Goal: Task Accomplishment & Management: Complete application form

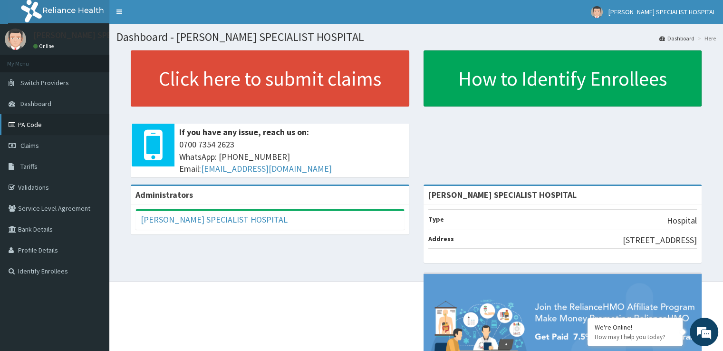
click at [31, 124] on link "PA Code" at bounding box center [54, 124] width 109 height 21
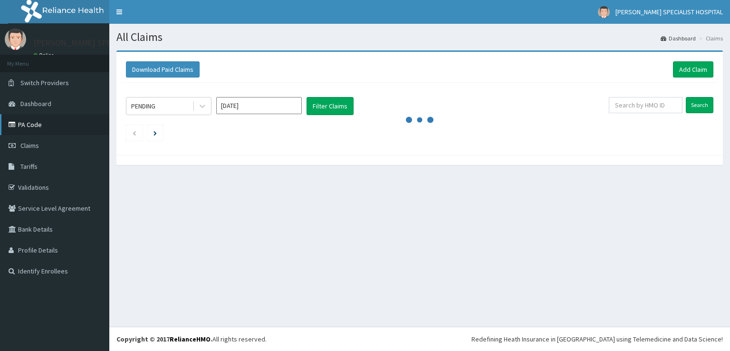
click at [43, 118] on link "PA Code" at bounding box center [54, 124] width 109 height 21
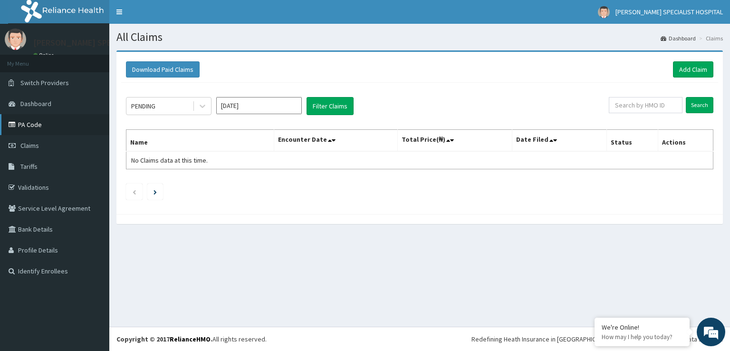
click at [32, 127] on link "PA Code" at bounding box center [54, 124] width 109 height 21
click at [48, 126] on link "PA Code" at bounding box center [54, 124] width 109 height 21
click at [38, 130] on link "PA Code" at bounding box center [54, 124] width 109 height 21
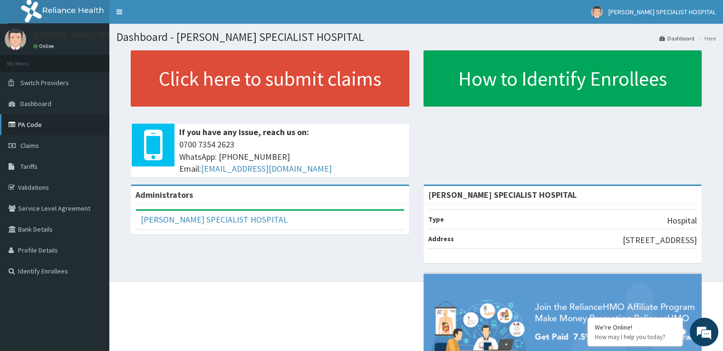
click at [42, 132] on link "PA Code" at bounding box center [54, 124] width 109 height 21
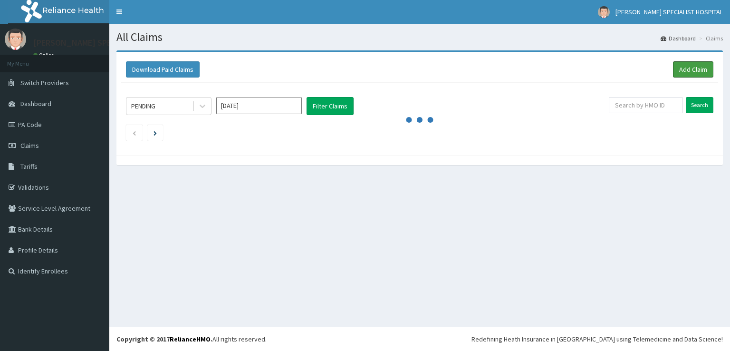
click at [700, 73] on link "Add Claim" at bounding box center [693, 69] width 40 height 16
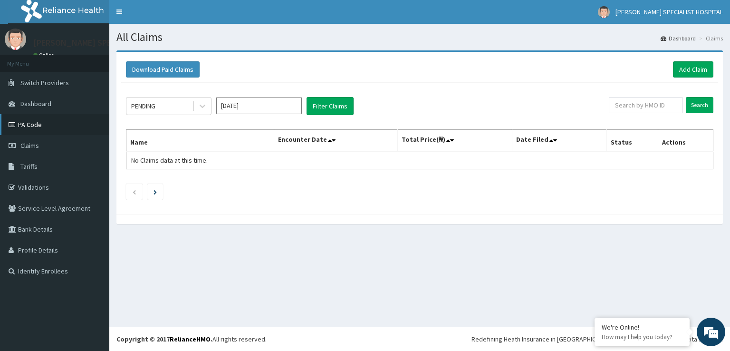
click at [37, 124] on link "PA Code" at bounding box center [54, 124] width 109 height 21
click at [690, 73] on link "Add Claim" at bounding box center [693, 69] width 40 height 16
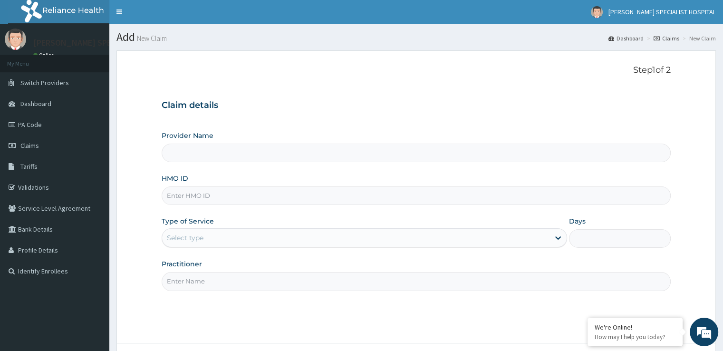
type input "[PERSON_NAME] SPECIALIST HOSPITAL"
click at [216, 195] on input "HMO ID" at bounding box center [416, 195] width 509 height 19
type input "SFA/14158/A"
click at [230, 237] on div "Select type" at bounding box center [355, 237] width 387 height 15
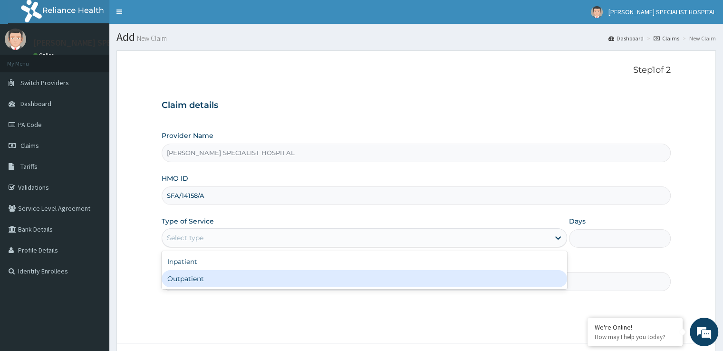
click at [209, 274] on div "Outpatient" at bounding box center [364, 278] width 405 height 17
type input "1"
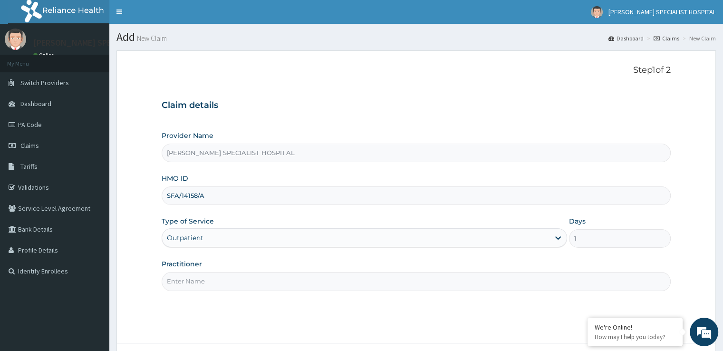
click at [209, 282] on input "Practitioner" at bounding box center [416, 281] width 509 height 19
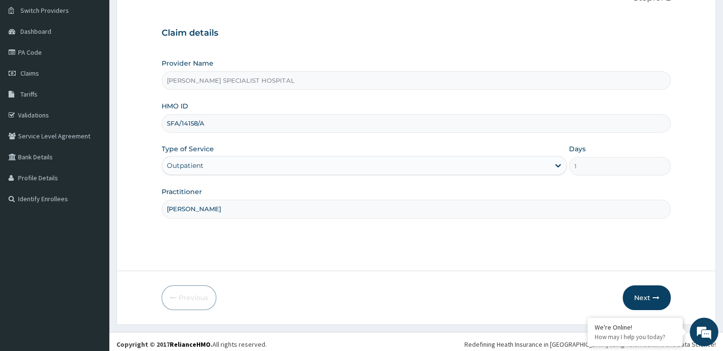
scroll to position [77, 0]
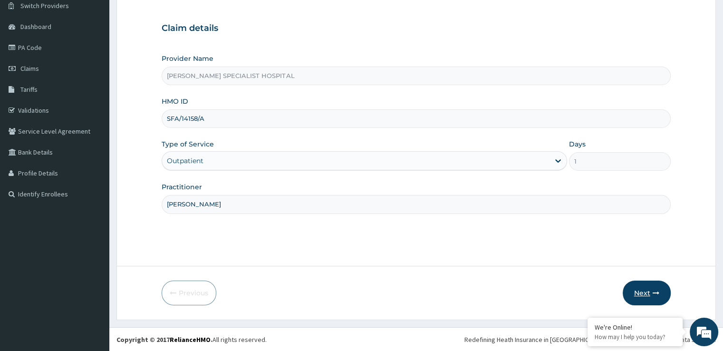
type input "DR CHARLES"
click at [639, 295] on button "Next" at bounding box center [647, 292] width 48 height 25
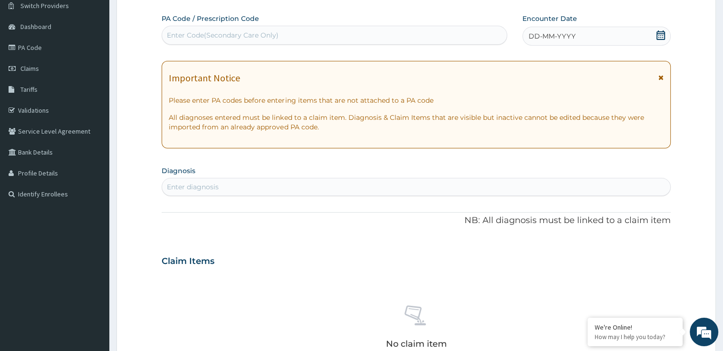
drag, startPoint x: 345, startPoint y: 35, endPoint x: 316, endPoint y: 39, distance: 28.8
click at [316, 39] on div "Enter Code(Secondary Care Only)" at bounding box center [334, 35] width 345 height 15
click at [198, 37] on div "Enter Code(Secondary Care Only)" at bounding box center [223, 35] width 112 height 10
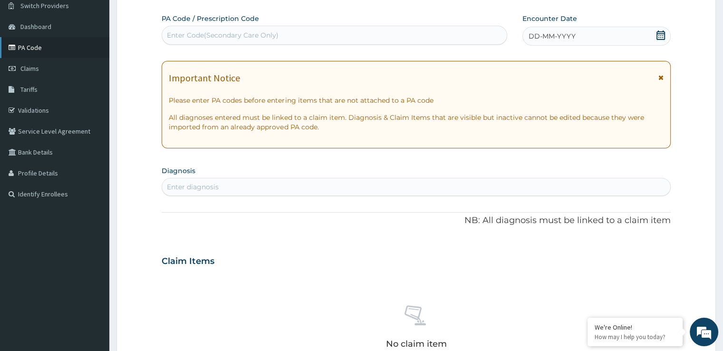
click at [37, 54] on link "PA Code" at bounding box center [54, 47] width 109 height 21
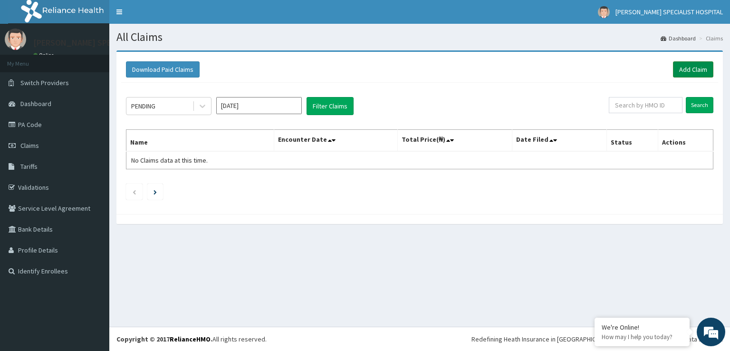
click at [691, 67] on link "Add Claim" at bounding box center [693, 69] width 40 height 16
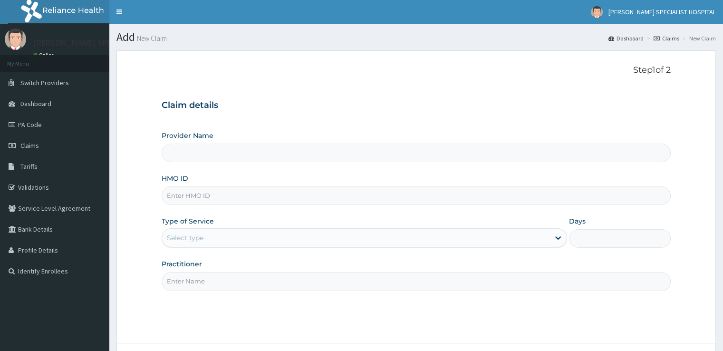
type input "[PERSON_NAME] SPECIALIST HOSPITAL"
click at [201, 198] on input "HMO ID" at bounding box center [416, 195] width 509 height 19
type input "SFA/14158/A"
click at [202, 243] on div "Select type" at bounding box center [355, 237] width 387 height 15
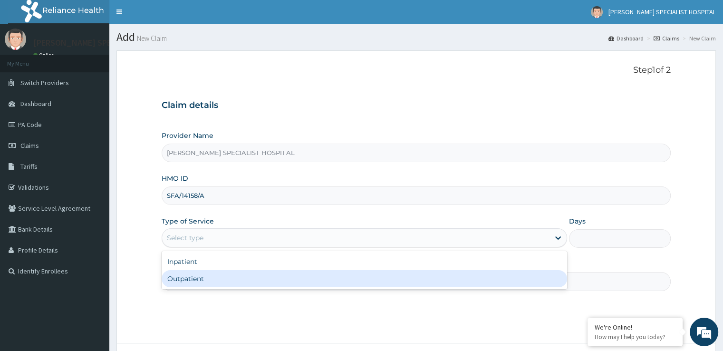
click at [197, 276] on div "Outpatient" at bounding box center [364, 278] width 405 height 17
type input "1"
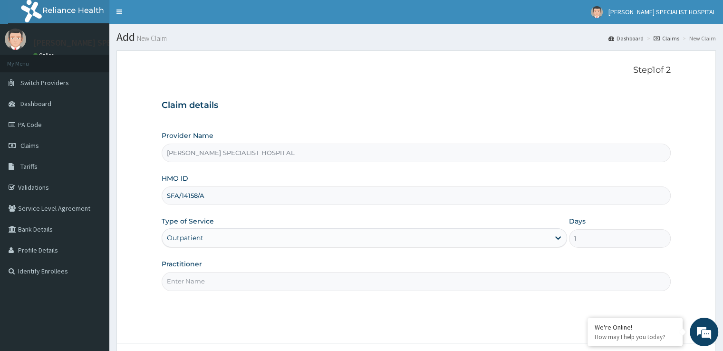
click at [215, 283] on input "Practitioner" at bounding box center [416, 281] width 509 height 19
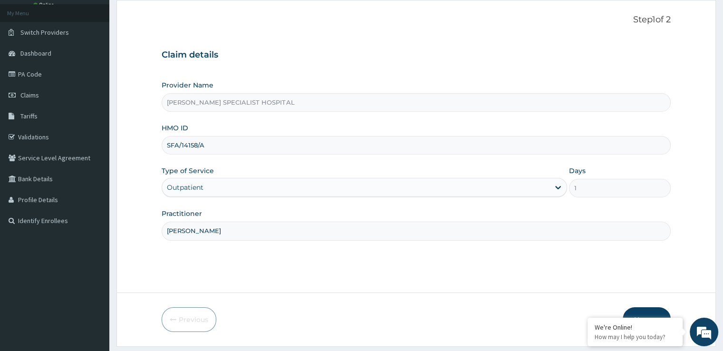
scroll to position [77, 0]
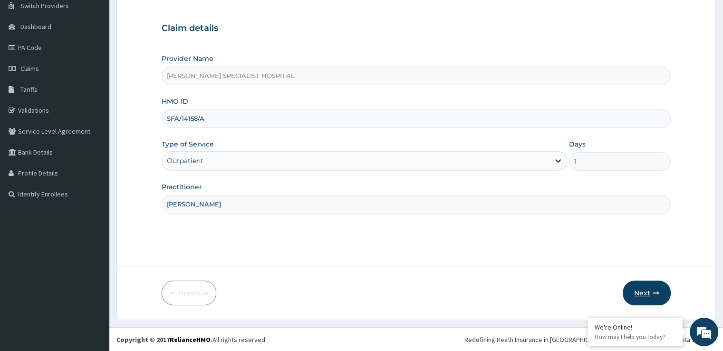
type input "DR CHARLES"
click at [643, 291] on button "Next" at bounding box center [647, 292] width 48 height 25
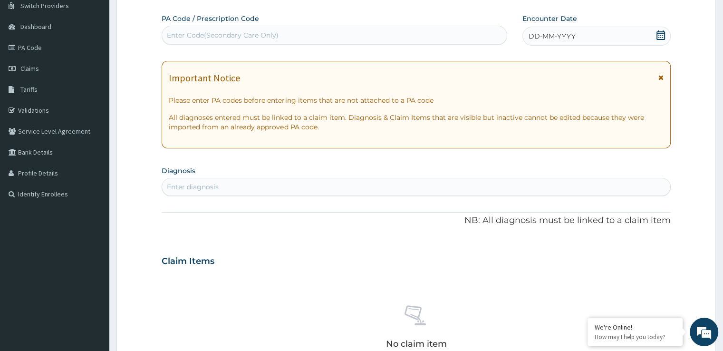
click at [322, 33] on div "Enter Code(Secondary Care Only)" at bounding box center [334, 35] width 345 height 15
click at [308, 39] on div "Enter Code(Secondary Care Only)" at bounding box center [334, 35] width 345 height 15
type input "PA/7DA792"
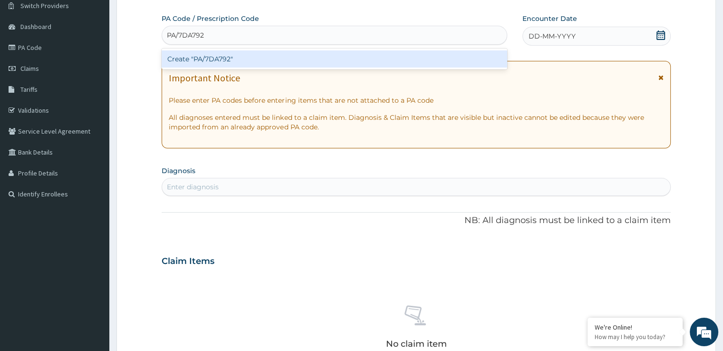
click at [270, 59] on div "Create "PA/7DA792"" at bounding box center [335, 58] width 346 height 17
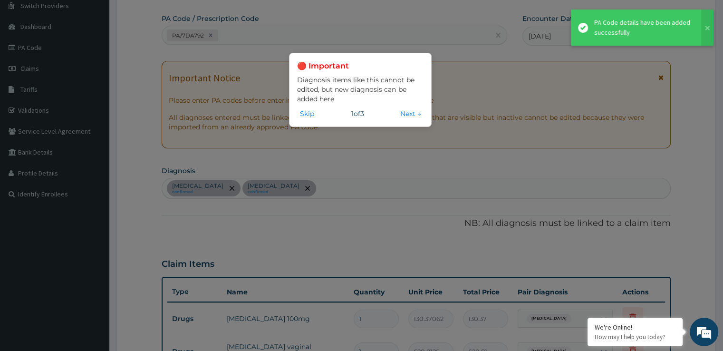
scroll to position [318, 0]
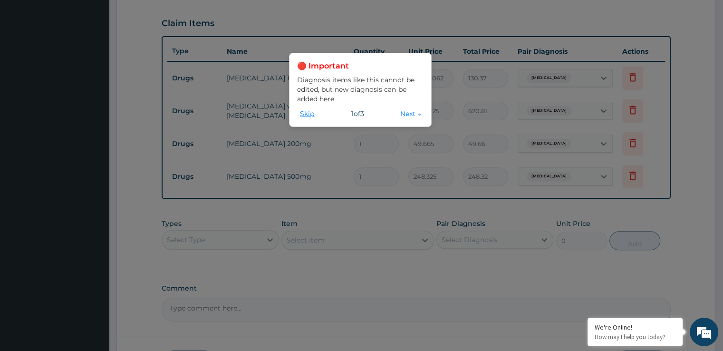
click at [312, 116] on button "Skip" at bounding box center [307, 113] width 20 height 10
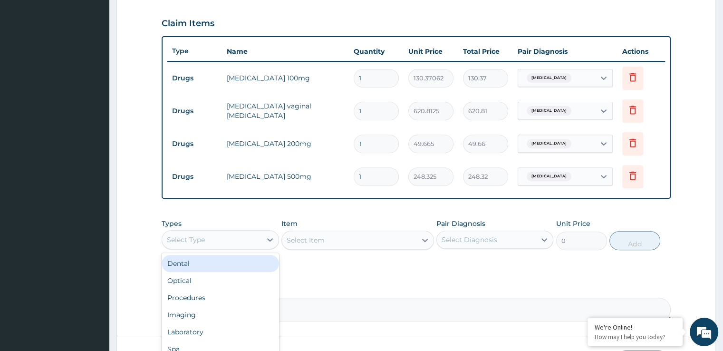
click at [202, 235] on div "Select Type" at bounding box center [186, 240] width 38 height 10
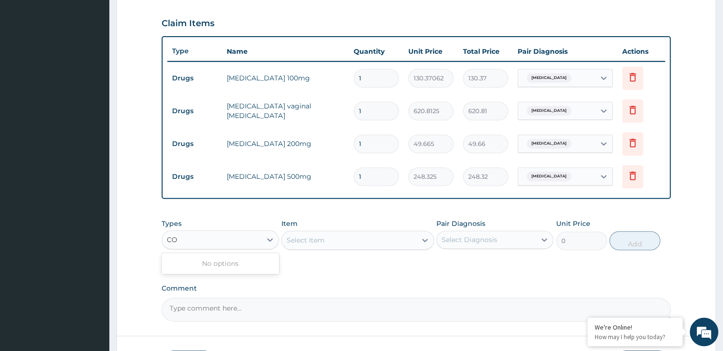
type input "C"
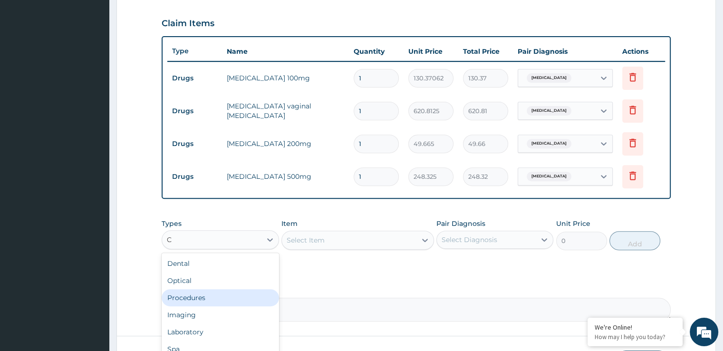
click at [201, 293] on div "Procedures" at bounding box center [220, 297] width 117 height 17
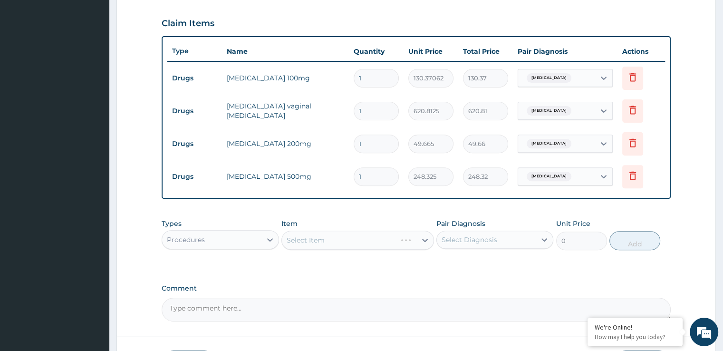
click at [347, 239] on div "Select Item" at bounding box center [357, 240] width 153 height 19
click at [330, 237] on div "Select Item" at bounding box center [349, 239] width 135 height 15
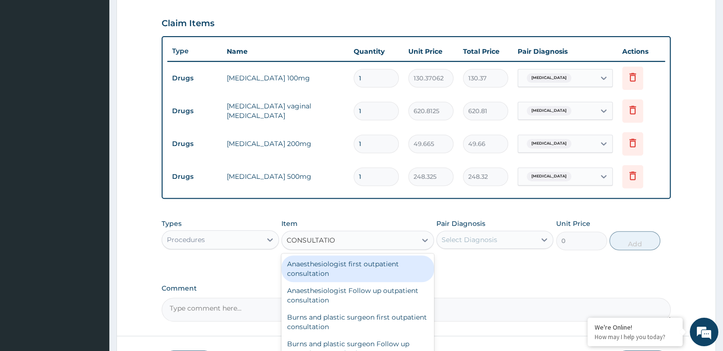
type input "CONSULTATION"
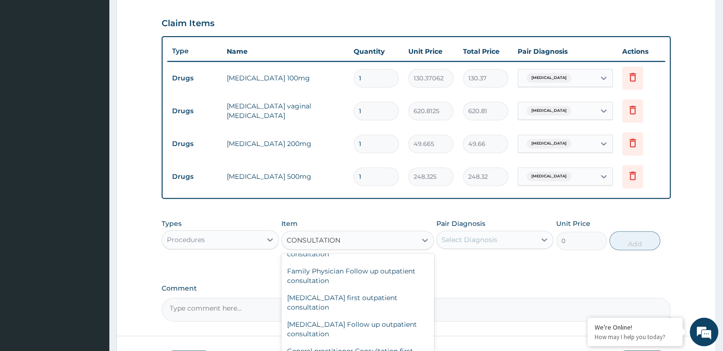
scroll to position [398, 0]
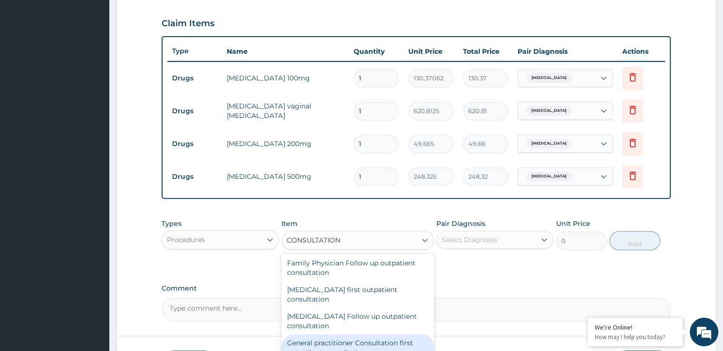
click at [369, 341] on div "General practitioner Consultation first outpatient consultation" at bounding box center [357, 347] width 153 height 27
type input "3724.875"
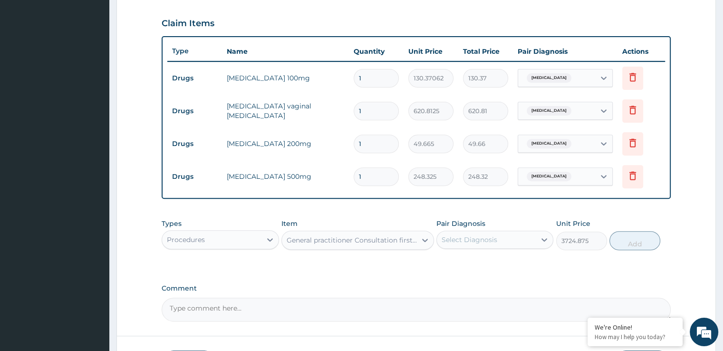
click at [475, 236] on div "Select Diagnosis" at bounding box center [470, 240] width 56 height 10
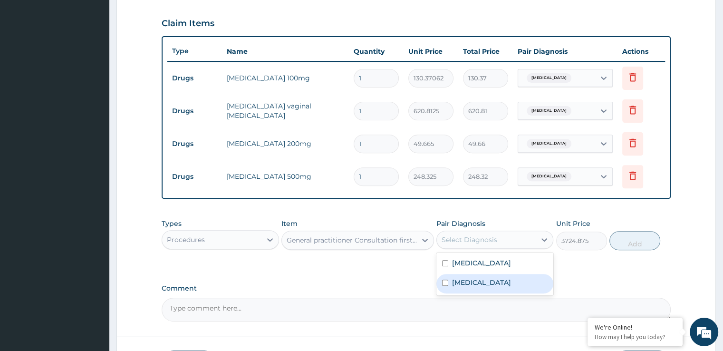
click at [457, 280] on label "Candidiasis" at bounding box center [481, 283] width 59 height 10
checkbox input "true"
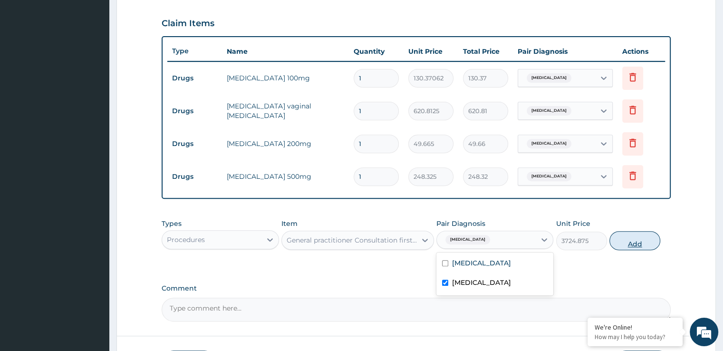
click at [627, 244] on button "Add" at bounding box center [634, 240] width 51 height 19
type input "0"
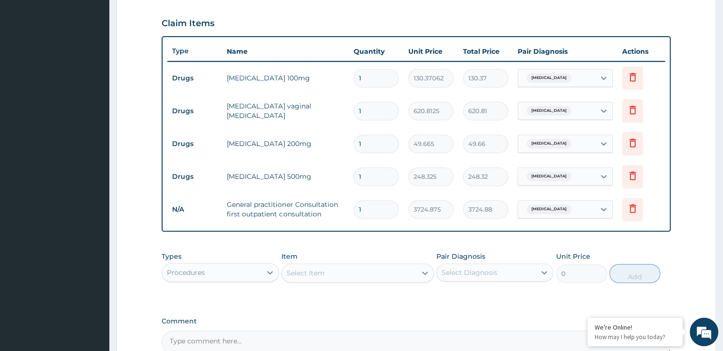
click at [221, 270] on div "Procedures" at bounding box center [211, 272] width 99 height 15
type input "LA"
click at [215, 298] on div "Laboratory" at bounding box center [220, 296] width 117 height 17
click at [336, 269] on div "Select Item" at bounding box center [349, 272] width 135 height 15
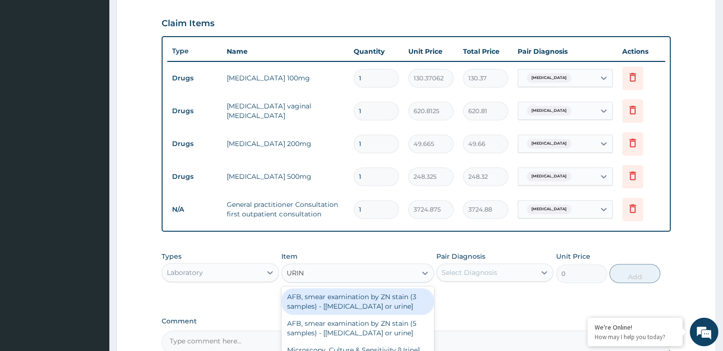
type input "URINA"
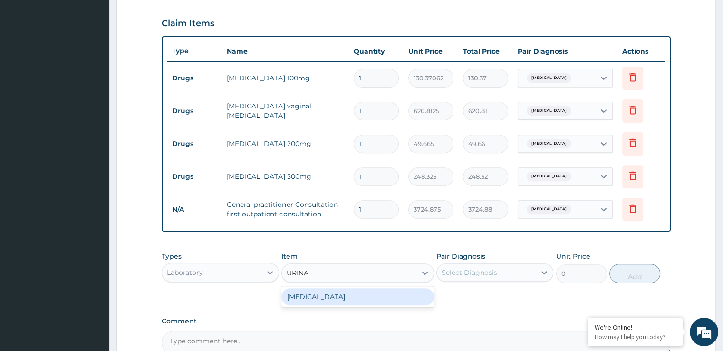
click at [337, 295] on div "URINALYSIS" at bounding box center [357, 296] width 153 height 17
type input "1693.125"
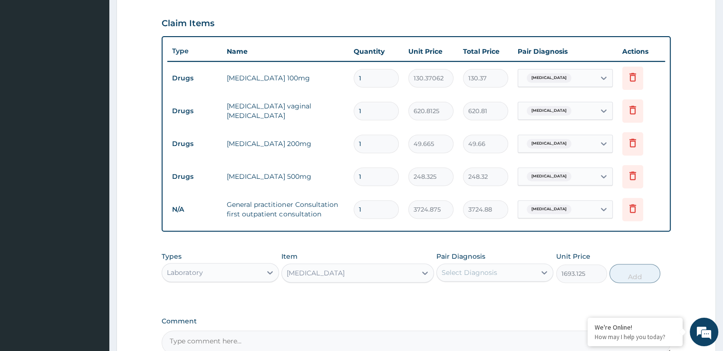
click at [467, 268] on div "Select Diagnosis" at bounding box center [470, 273] width 56 height 10
click at [464, 308] on div "Candidiasis" at bounding box center [494, 316] width 117 height 19
click at [463, 315] on label "Candidiasis" at bounding box center [481, 315] width 59 height 10
checkbox input "true"
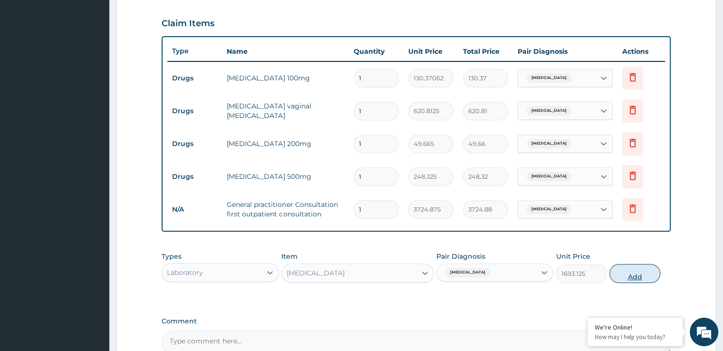
click at [649, 276] on button "Add" at bounding box center [634, 273] width 51 height 19
type input "0"
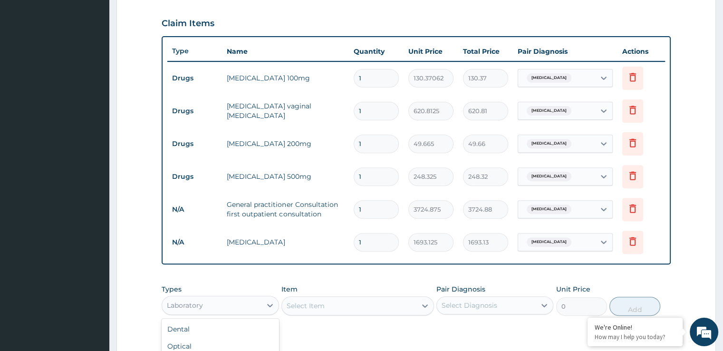
click at [207, 303] on div "Laboratory" at bounding box center [211, 305] width 99 height 15
click at [336, 305] on div "Select Item" at bounding box center [349, 305] width 135 height 15
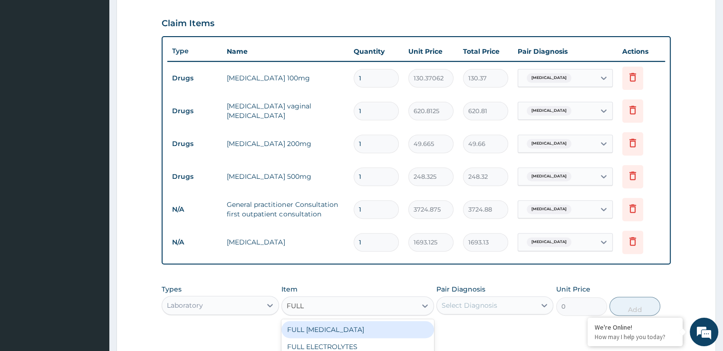
scroll to position [452, 0]
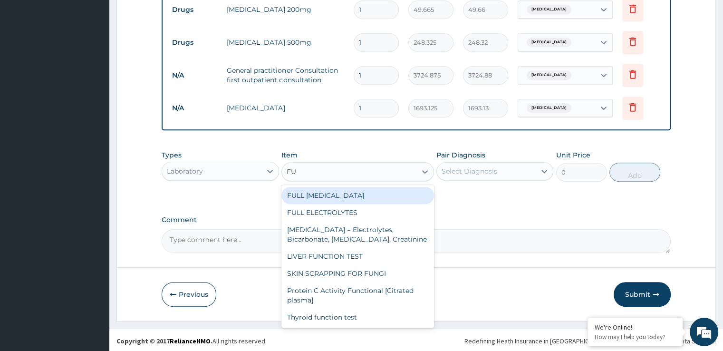
type input "F"
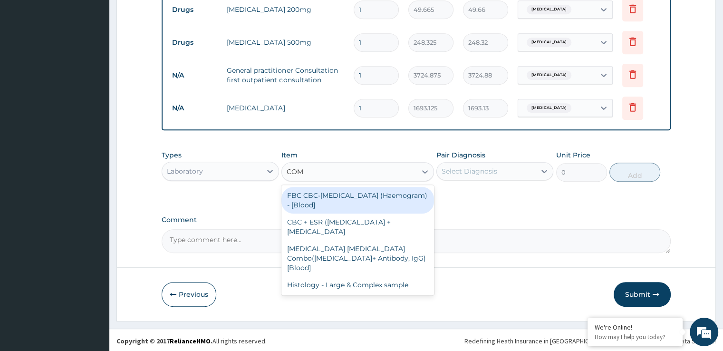
type input "COMP"
click at [342, 192] on div "FBC CBC-Complete Blood Count (Haemogram) - [Blood]" at bounding box center [357, 200] width 153 height 27
type input "4515"
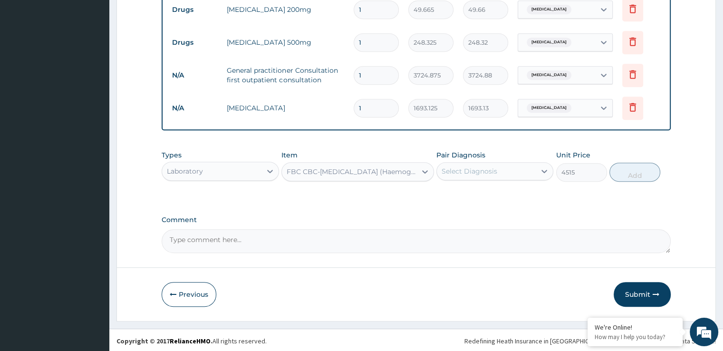
click at [468, 169] on div "Select Diagnosis" at bounding box center [470, 171] width 56 height 10
click at [466, 198] on div "Upper respiratory infection" at bounding box center [494, 195] width 117 height 19
checkbox input "true"
click at [633, 174] on button "Add" at bounding box center [634, 172] width 51 height 19
type input "0"
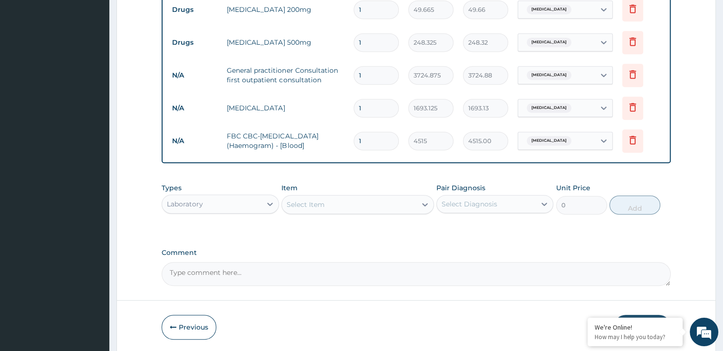
click at [381, 40] on input "1" at bounding box center [376, 42] width 45 height 19
type input "10"
type input "2483.25"
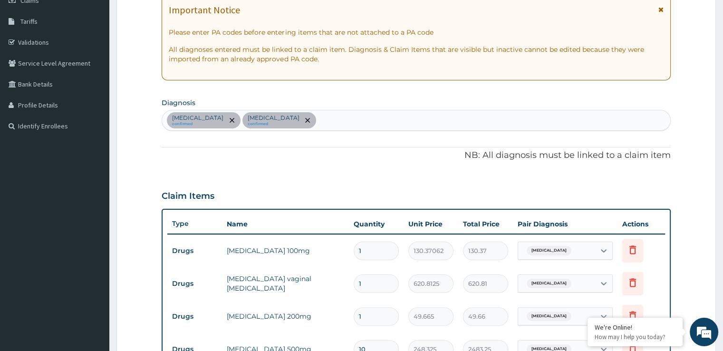
type input "10"
click at [370, 251] on input "1" at bounding box center [376, 250] width 45 height 19
type input "0.00"
type input "1"
type input "130.37"
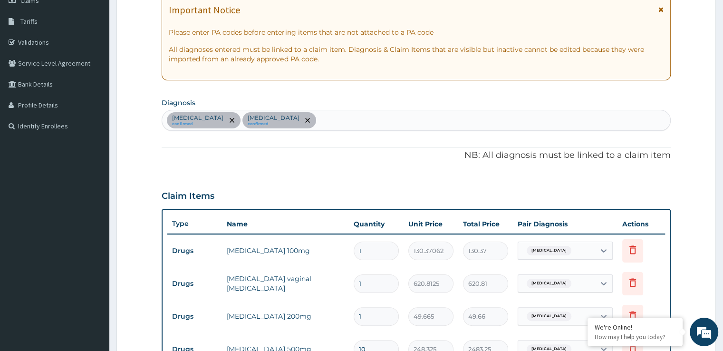
type input "10"
type input "1303.71"
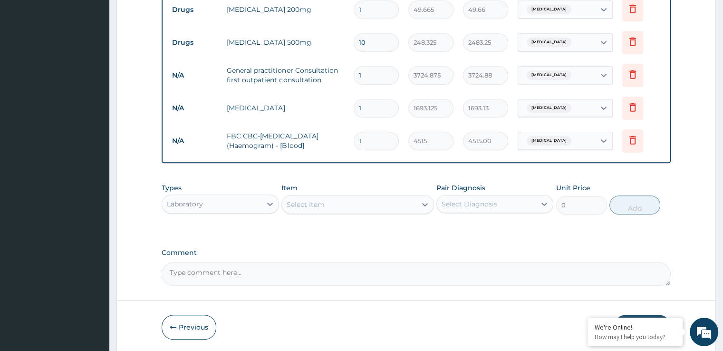
type input "10"
click at [379, 9] on input "1" at bounding box center [376, 9] width 45 height 19
type input "19"
type input "943.63"
type input "1"
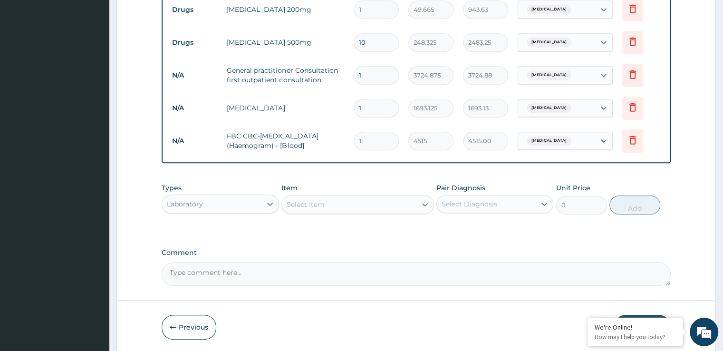
type input "49.66"
type input "10"
type input "496.65"
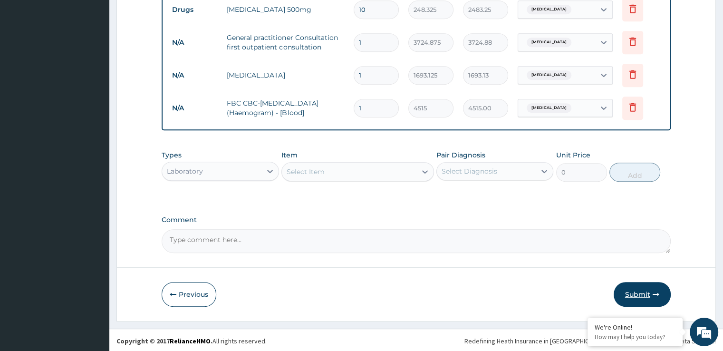
type input "10"
click at [627, 298] on button "Submit" at bounding box center [642, 294] width 57 height 25
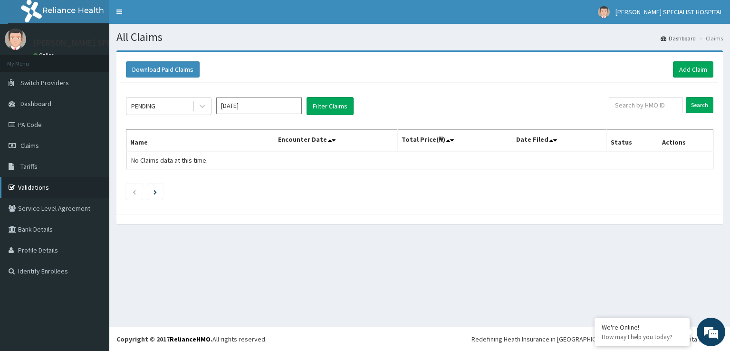
click at [46, 177] on link "Validations" at bounding box center [54, 187] width 109 height 21
